Goal: Transaction & Acquisition: Obtain resource

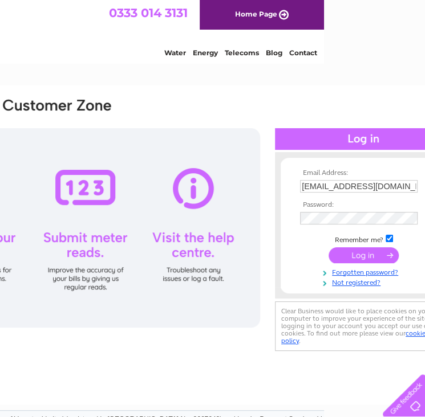
scroll to position [0, 109]
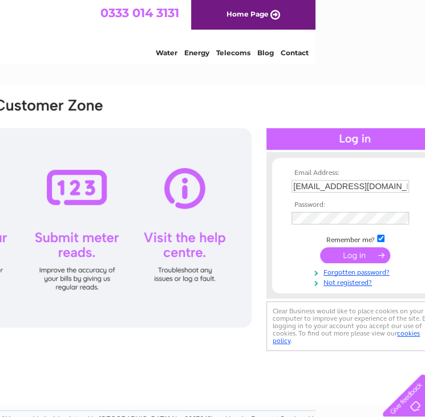
click at [85, 336] on div "Email Address: accounts@aperta.com Password:" at bounding box center [172, 225] width 543 height 257
click at [344, 256] on input "submit" at bounding box center [355, 255] width 70 height 16
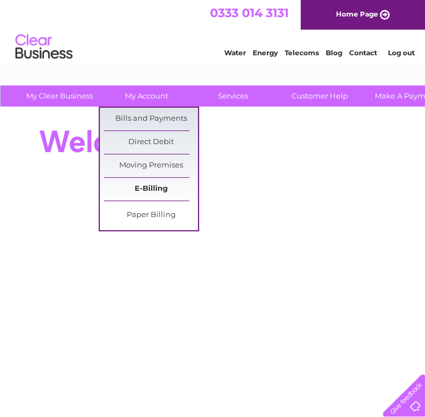
click at [164, 182] on link "E-Billing" at bounding box center [151, 189] width 94 height 23
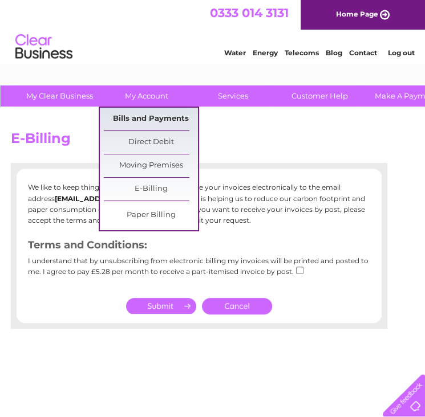
click at [136, 113] on link "Bills and Payments" at bounding box center [151, 119] width 94 height 23
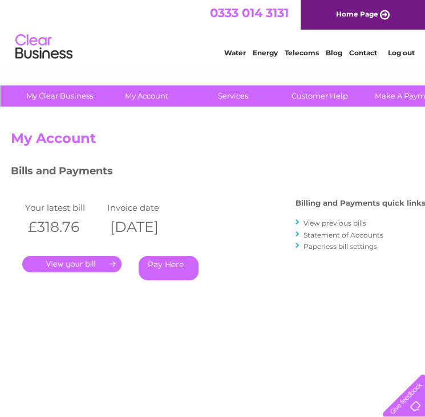
click at [67, 262] on link "." at bounding box center [71, 264] width 99 height 17
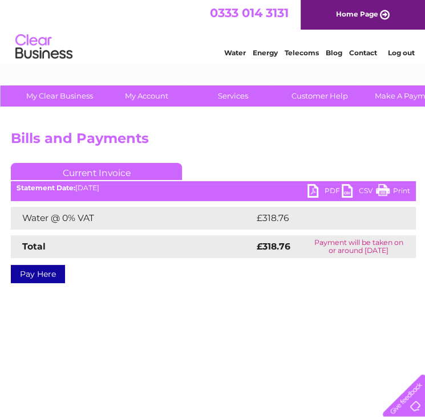
click at [324, 186] on link "PDF" at bounding box center [324, 192] width 34 height 17
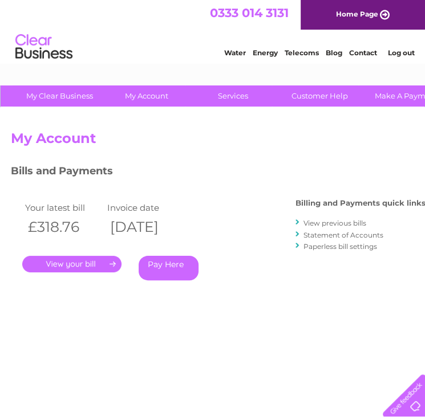
click at [322, 238] on link "Statement of Accounts" at bounding box center [343, 235] width 80 height 9
click at [320, 233] on link "Statement of Accounts" at bounding box center [343, 235] width 80 height 9
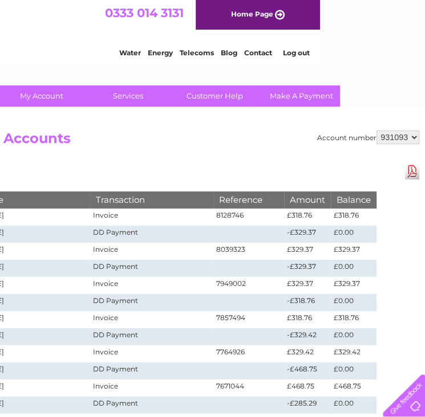
scroll to position [0, 103]
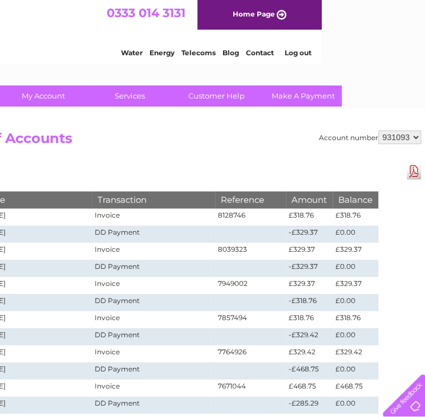
click at [417, 174] on link "Download Pdf" at bounding box center [413, 171] width 14 height 17
